Goal: Task Accomplishment & Management: Manage account settings

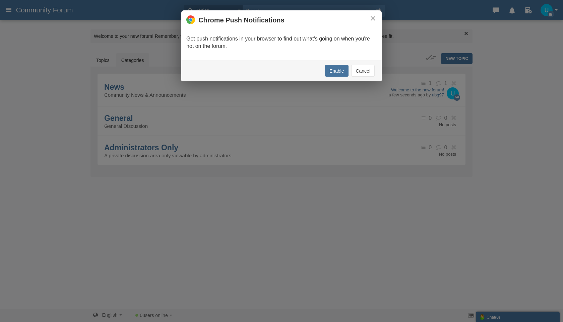
click at [358, 69] on button "Cancel" at bounding box center [362, 71] width 23 height 12
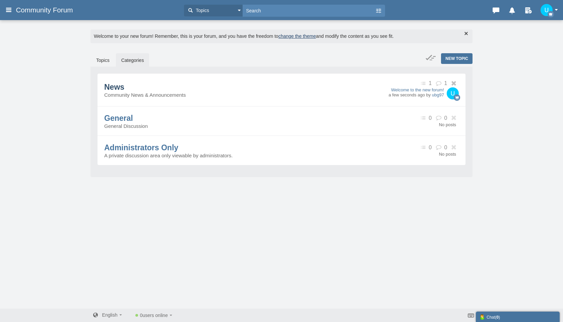
click at [124, 83] on span "News" at bounding box center [114, 87] width 20 height 9
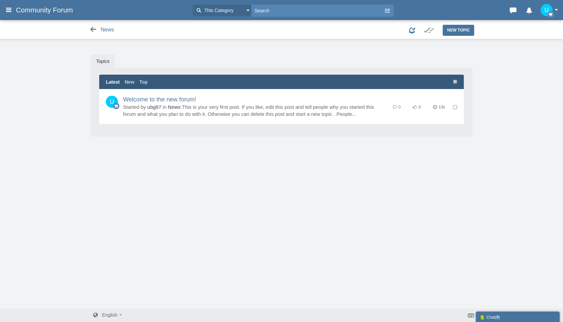
click at [90, 27] on icon at bounding box center [93, 29] width 8 height 7
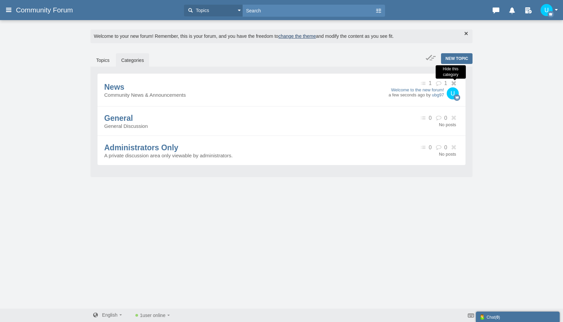
click at [454, 84] on icon at bounding box center [454, 83] width 8 height 5
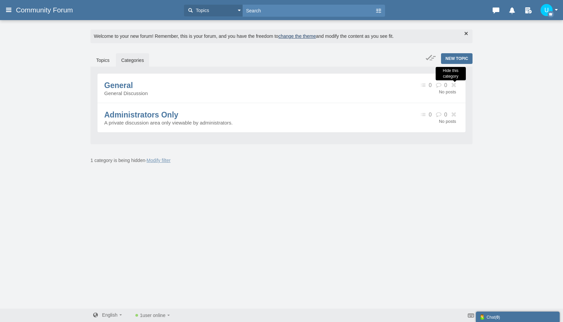
click at [454, 84] on icon at bounding box center [454, 85] width 8 height 5
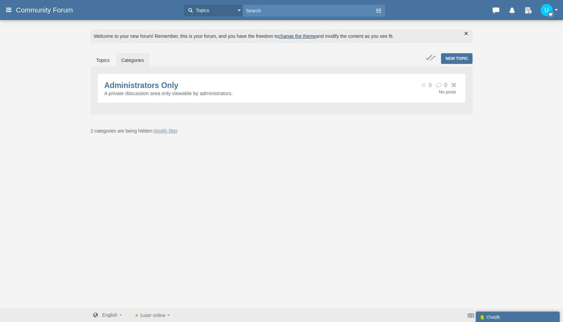
click at [454, 87] on icon at bounding box center [454, 85] width 8 height 5
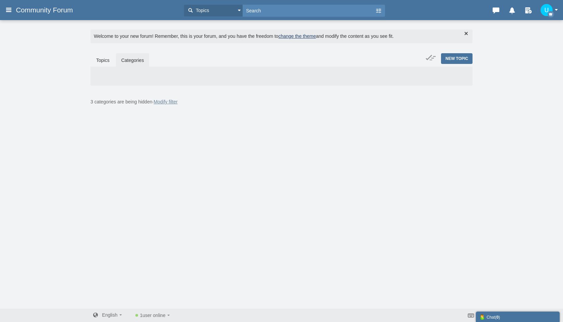
click at [168, 103] on link "Modify filter" at bounding box center [165, 101] width 24 height 5
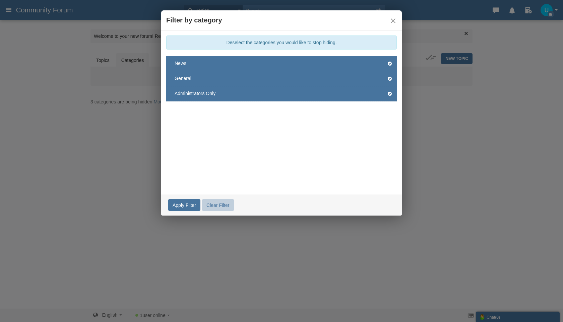
click at [387, 97] on li "Administrators Only" at bounding box center [281, 93] width 230 height 15
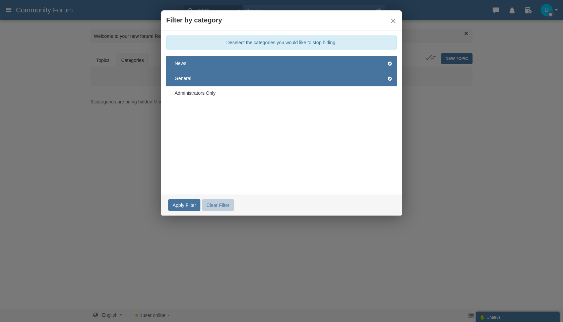
click at [386, 75] on li "General" at bounding box center [281, 78] width 230 height 15
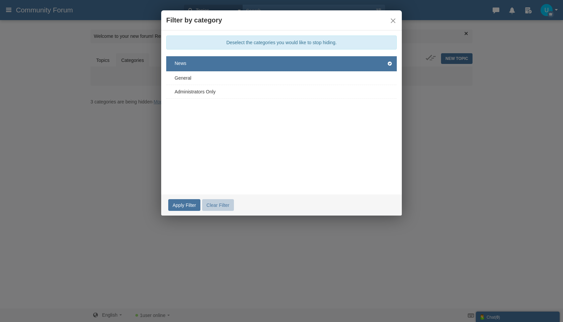
click at [385, 62] on li "News" at bounding box center [281, 63] width 230 height 15
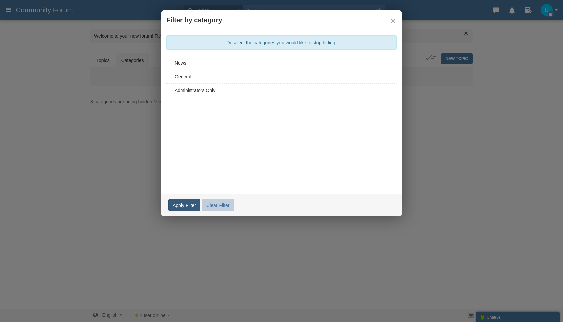
click at [181, 206] on link "Apply Filter" at bounding box center [184, 205] width 32 height 12
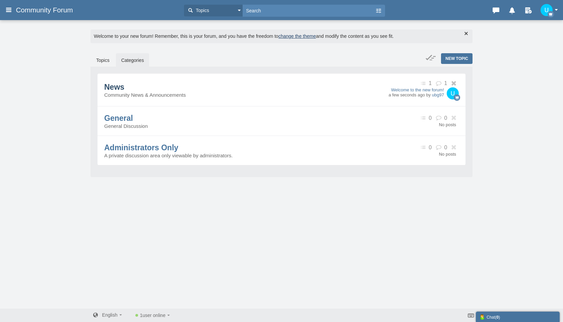
click at [124, 91] on span "News" at bounding box center [114, 87] width 20 height 9
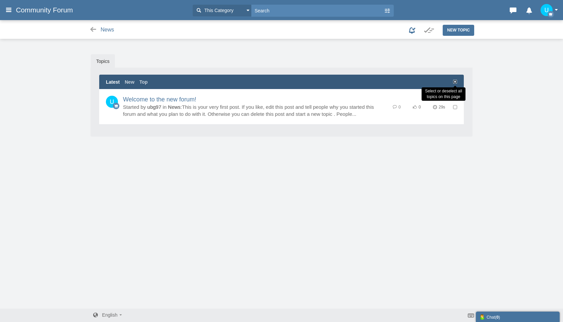
click at [454, 80] on input "checkbox" at bounding box center [455, 82] width 4 height 4
checkbox input "true"
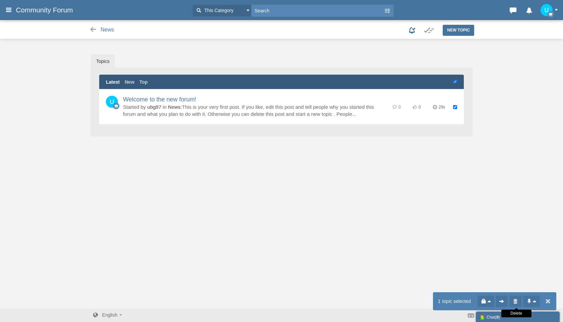
click at [516, 302] on icon at bounding box center [515, 301] width 7 height 7
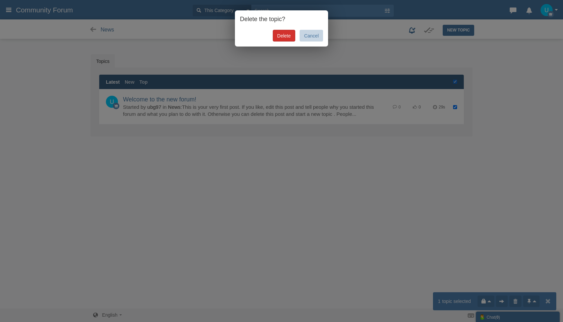
click at [277, 38] on link "Delete" at bounding box center [284, 36] width 22 height 12
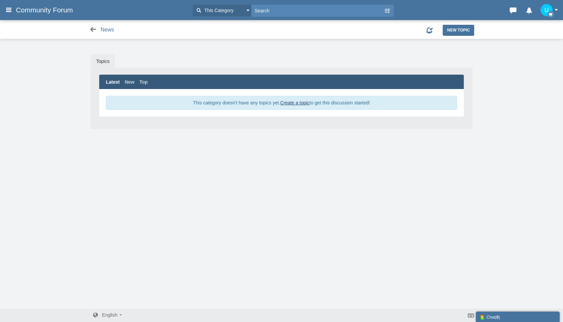
click at [89, 30] on icon at bounding box center [93, 29] width 8 height 7
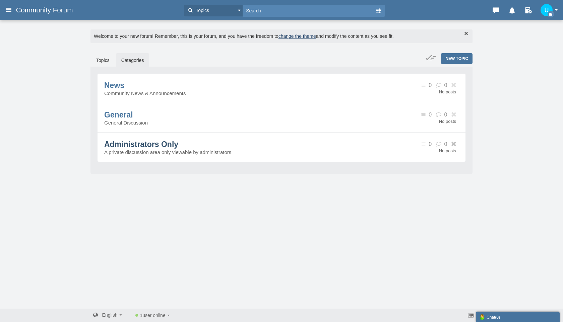
click at [178, 148] on span "Administrators Only" at bounding box center [141, 144] width 74 height 9
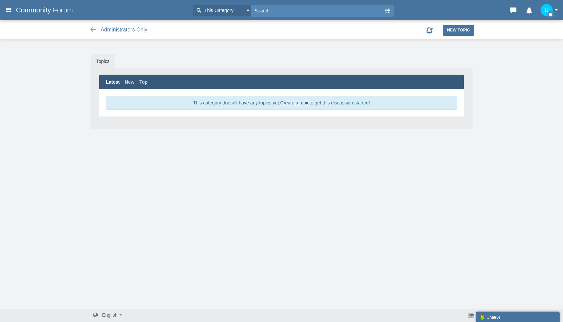
click at [100, 58] on link "Topics" at bounding box center [103, 61] width 24 height 14
click at [102, 59] on link "Topics" at bounding box center [103, 61] width 24 height 14
click at [92, 25] on div "Administrators Only" at bounding box center [239, 29] width 308 height 10
click at [92, 29] on icon at bounding box center [93, 29] width 8 height 7
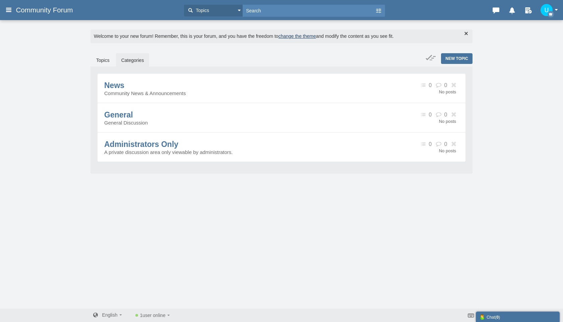
click at [90, 65] on div "New Topic Topics Categories News Community News & Announcements 0 0 No posts Ge…" at bounding box center [281, 118] width 392 height 130
click at [98, 65] on link "Topics" at bounding box center [103, 60] width 24 height 14
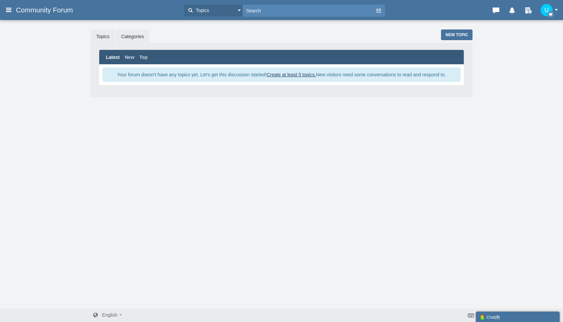
click at [125, 35] on link "Categories" at bounding box center [132, 36] width 33 height 14
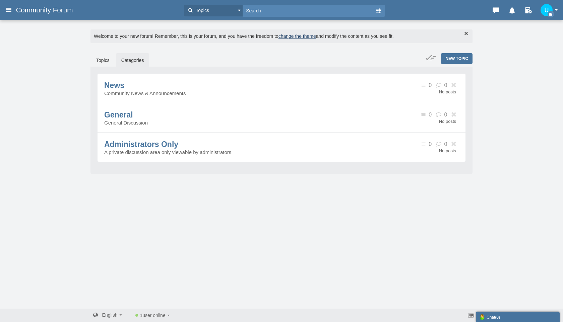
click at [309, 38] on link "change the theme" at bounding box center [297, 35] width 38 height 5
